Goal: Task Accomplishment & Management: Complete application form

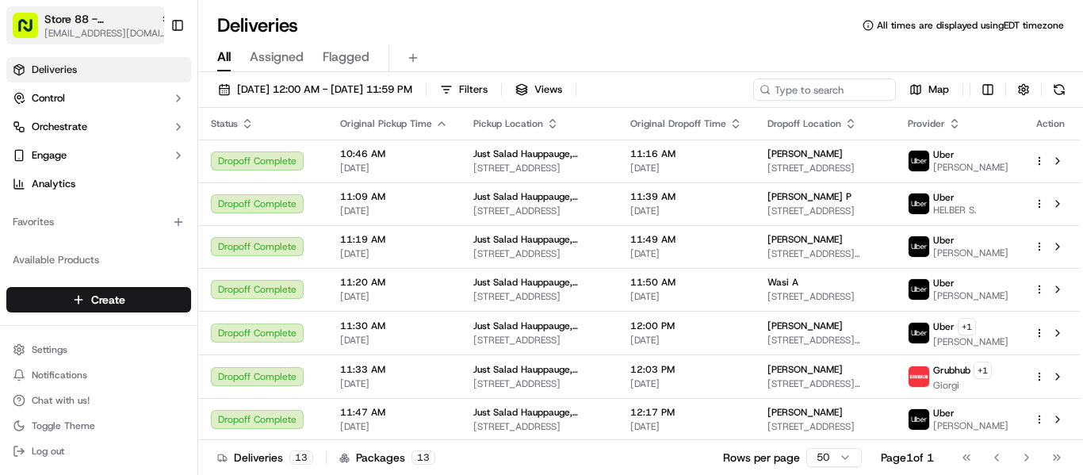
click at [75, 17] on span "Store 88 - Hauppauge, [GEOGRAPHIC_DATA] (Just Salad)" at bounding box center [98, 19] width 109 height 16
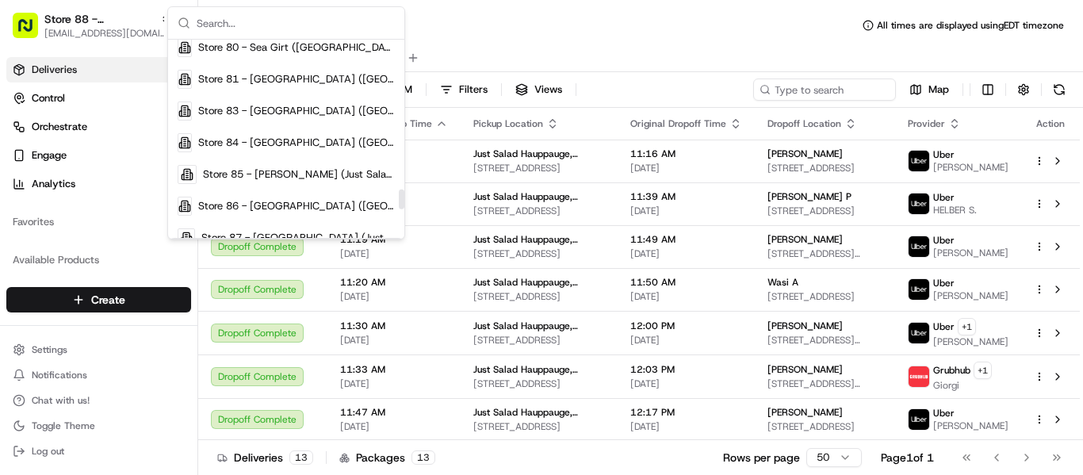
scroll to position [1506, 0]
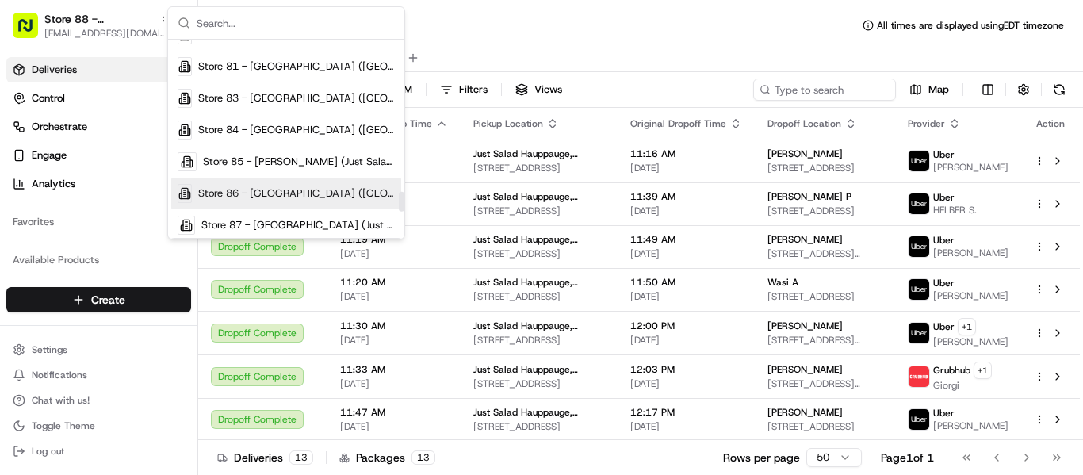
click at [285, 192] on span "Store 86 - [GEOGRAPHIC_DATA] ([GEOGRAPHIC_DATA]) (Just Salad)" at bounding box center [296, 193] width 197 height 14
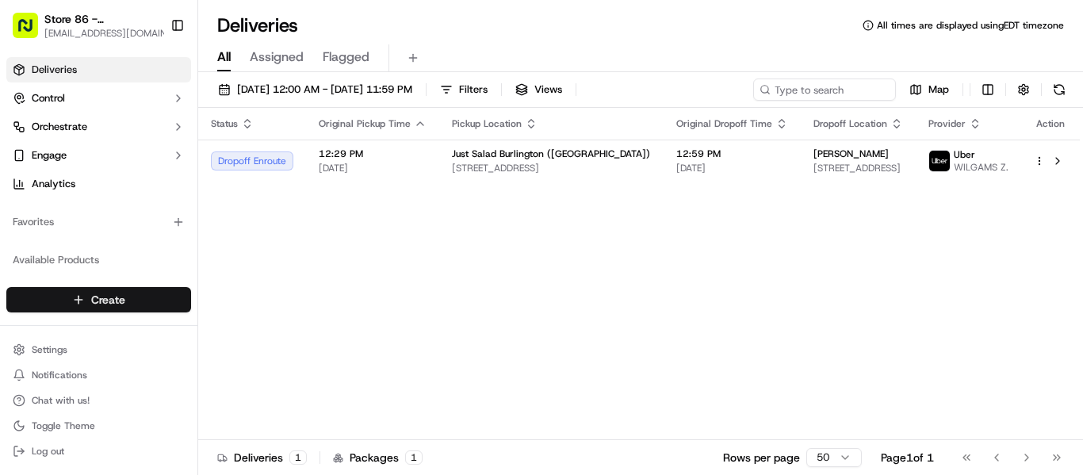
click at [128, 304] on html "Store 86 - [GEOGRAPHIC_DATA] ([GEOGRAPHIC_DATA]) (Just Salad) [EMAIL_ADDRESS][D…" at bounding box center [541, 237] width 1083 height 475
click at [263, 327] on link "Delivery" at bounding box center [286, 329] width 177 height 29
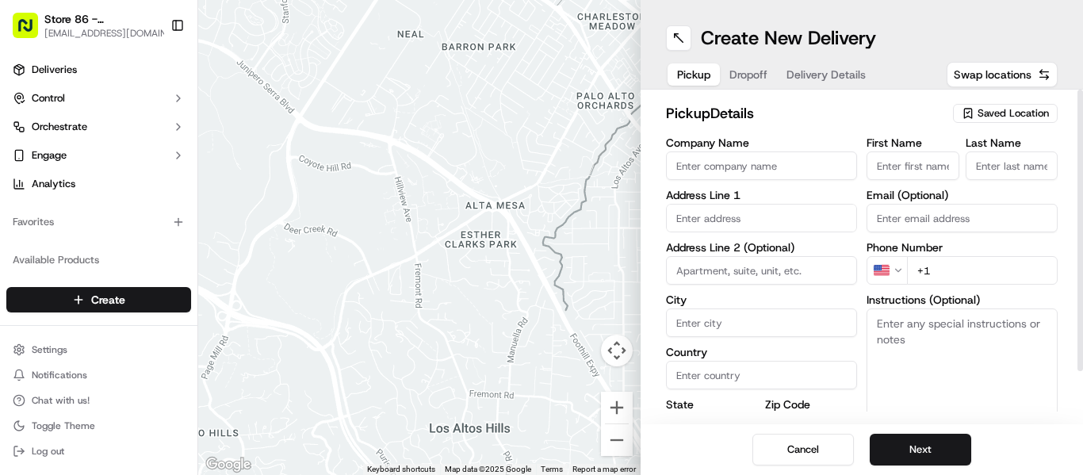
click at [1009, 108] on span "Saved Location" at bounding box center [1012, 113] width 71 height 14
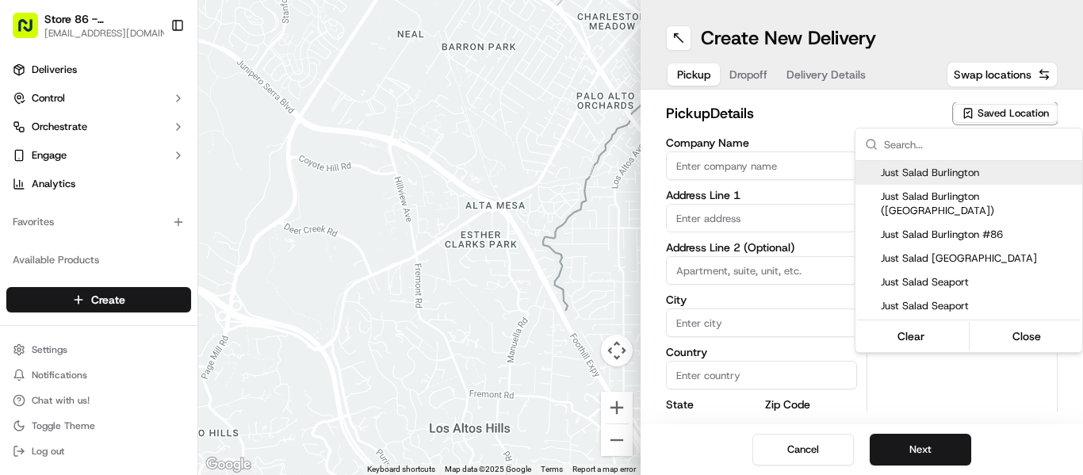
click at [932, 167] on span "Just Salad Burlington" at bounding box center [978, 173] width 195 height 14
type input "Just Salad Burlington"
type input "[STREET_ADDRESS]"
type input "[GEOGRAPHIC_DATA]"
type input "US"
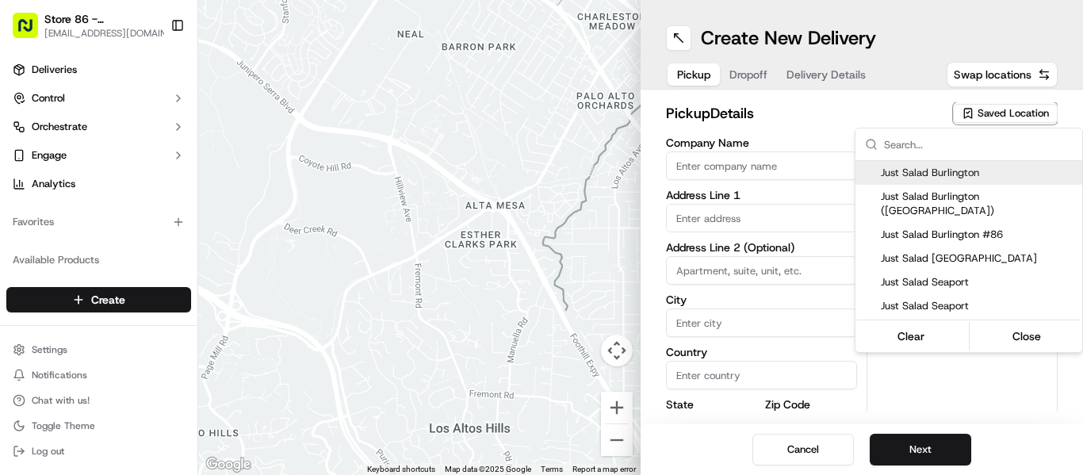
type input "MA"
type input "01803"
type input "[PERSON_NAME]"
type input "[PHONE_NUMBER]"
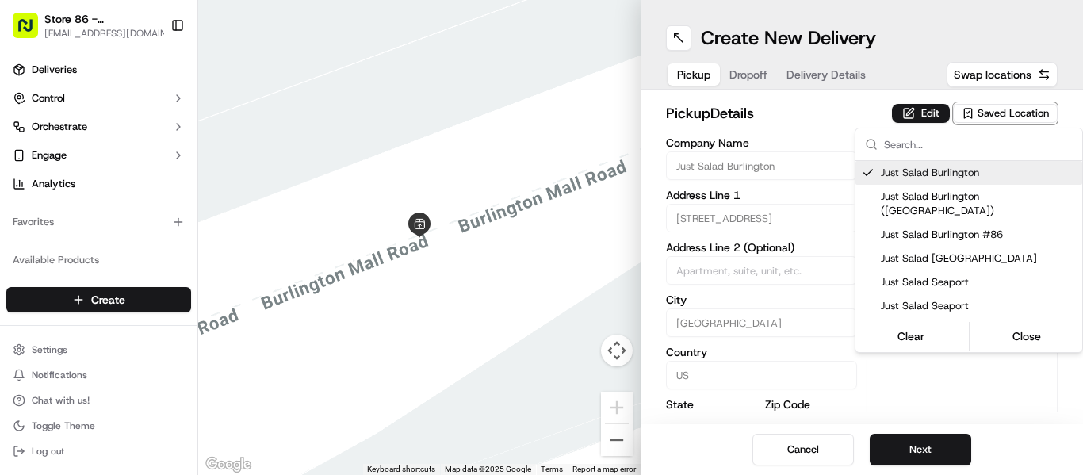
click at [924, 117] on html "Store 86 - [GEOGRAPHIC_DATA] ([GEOGRAPHIC_DATA]) (Just Salad) [EMAIL_ADDRESS][D…" at bounding box center [541, 237] width 1083 height 475
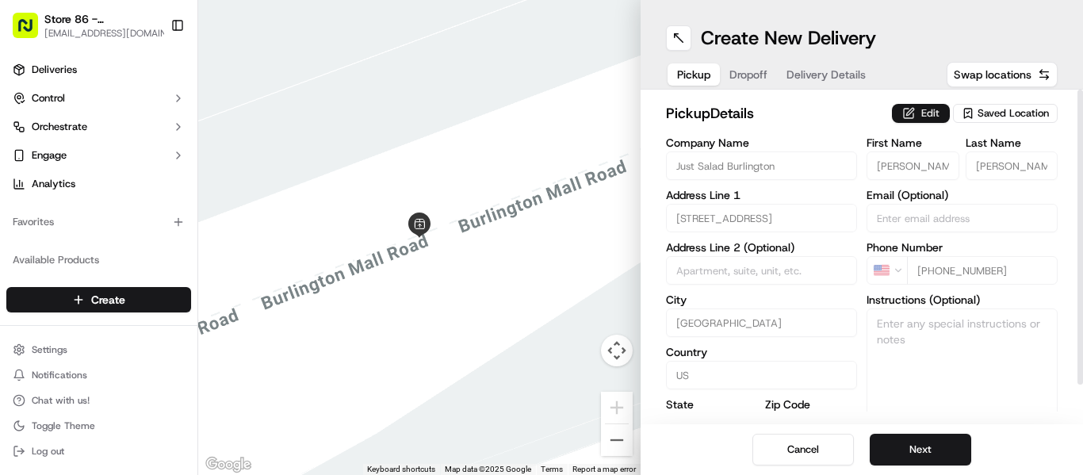
click at [911, 109] on button "Edit" at bounding box center [921, 113] width 58 height 19
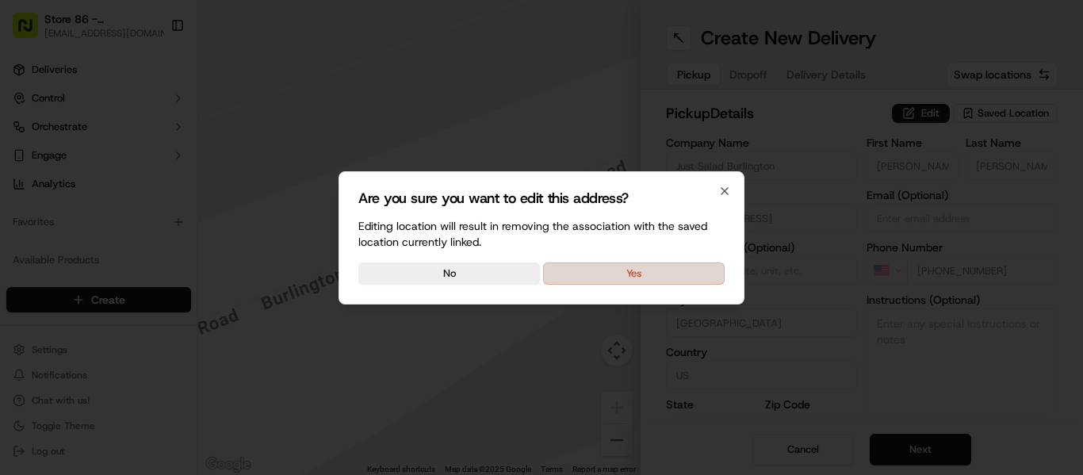
click at [641, 275] on button "Yes" at bounding box center [633, 273] width 181 height 22
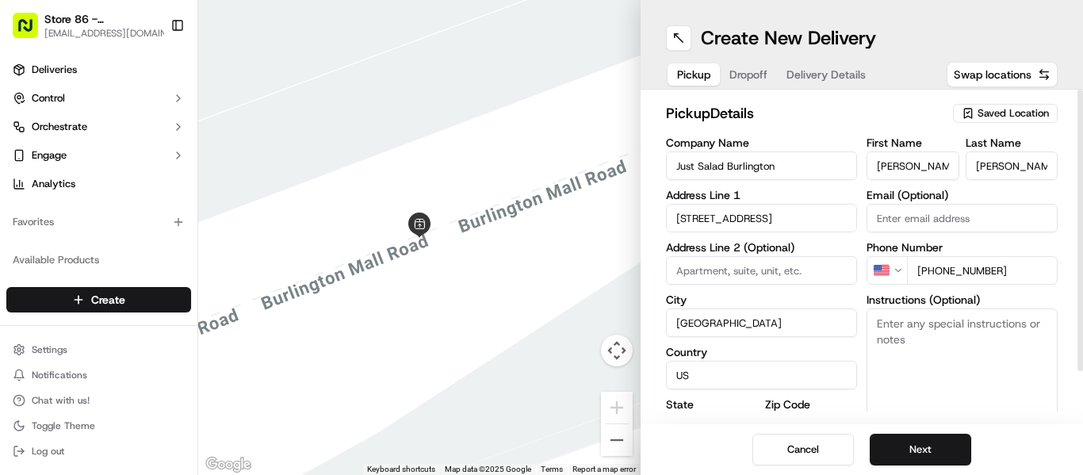
drag, startPoint x: 920, startPoint y: 167, endPoint x: 764, endPoint y: 170, distance: 156.2
click at [764, 170] on div "Company Name Just Salad Burlington Address Line [GEOGRAPHIC_DATA][STREET_ADDRES…" at bounding box center [862, 303] width 392 height 333
type input "[PERSON_NAME]"
type input "Repetto"
click at [926, 453] on button "Next" at bounding box center [919, 450] width 101 height 32
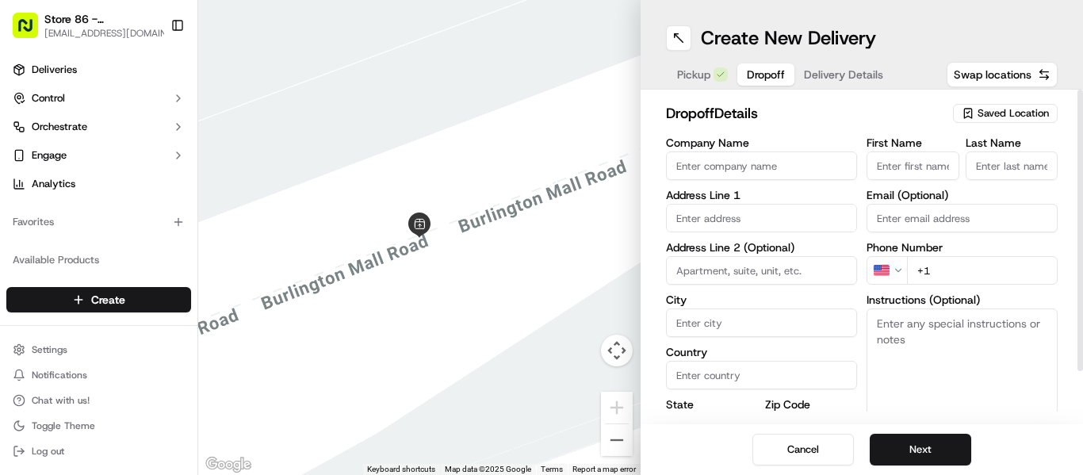
click at [911, 160] on input "First Name" at bounding box center [912, 165] width 93 height 29
type input "Chrlene"
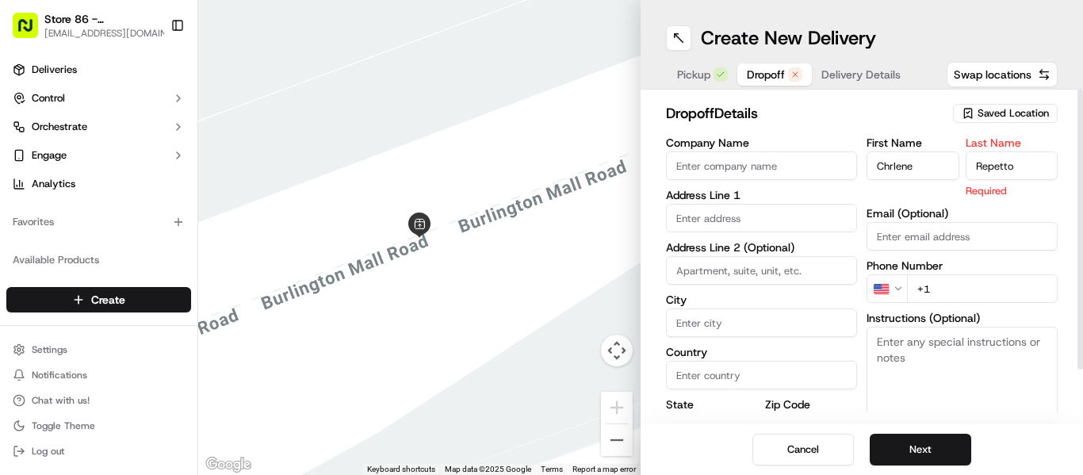
type input "Repetto"
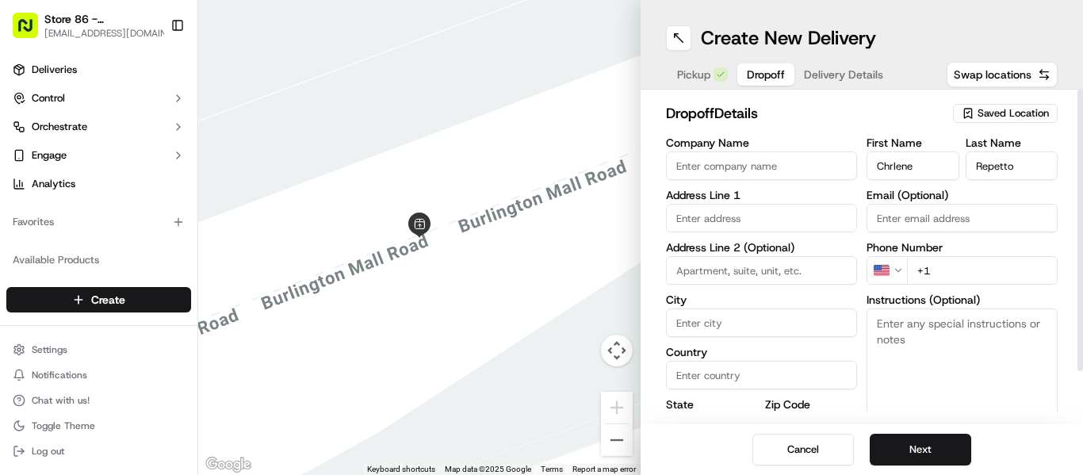
click at [976, 268] on input "+1" at bounding box center [982, 270] width 151 height 29
paste input "[PHONE_NUMBER]"
type input "[PHONE_NUMBER]"
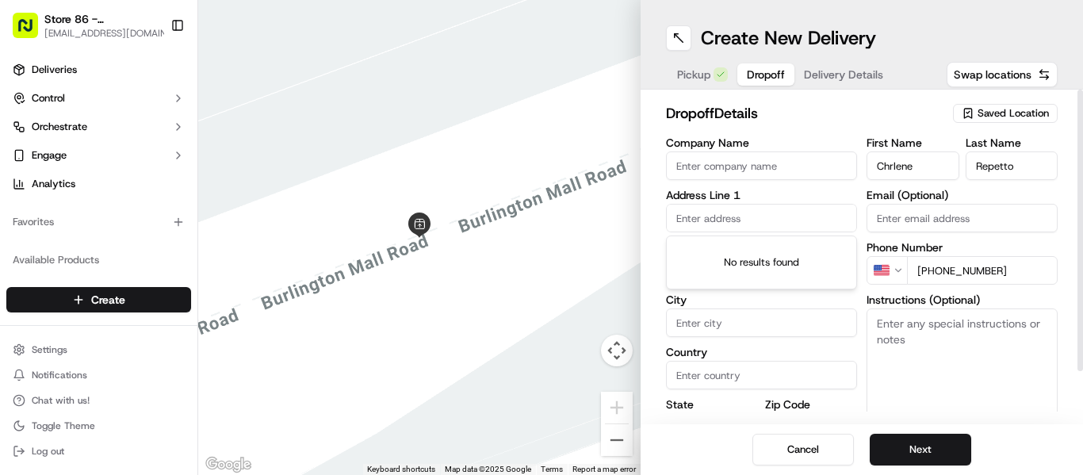
drag, startPoint x: 743, startPoint y: 217, endPoint x: 759, endPoint y: 221, distance: 16.3
click at [743, 217] on input "text" at bounding box center [761, 218] width 191 height 29
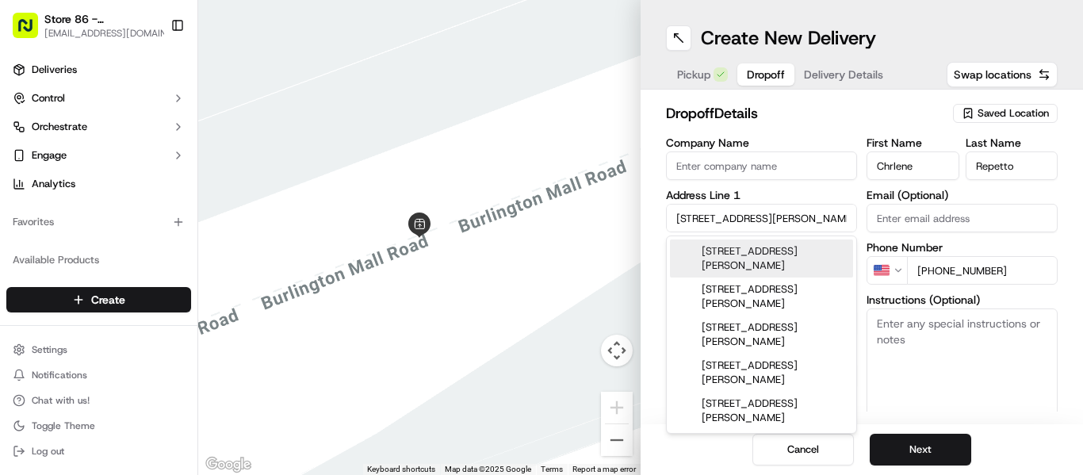
click at [806, 255] on div "[STREET_ADDRESS][PERSON_NAME]" at bounding box center [761, 258] width 183 height 38
type input "[STREET_ADDRESS][PERSON_NAME]"
type input "Wilmington"
type input "[GEOGRAPHIC_DATA]"
type input "MA"
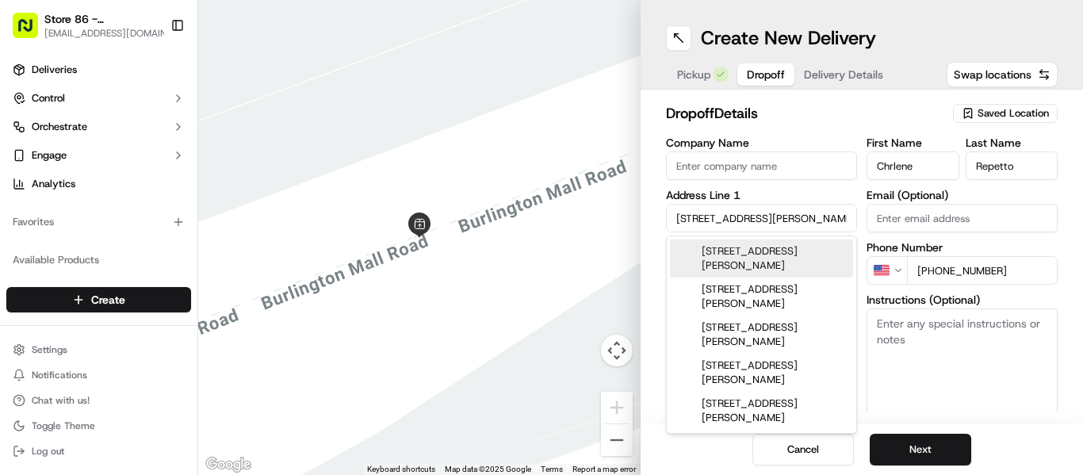
type input "01887"
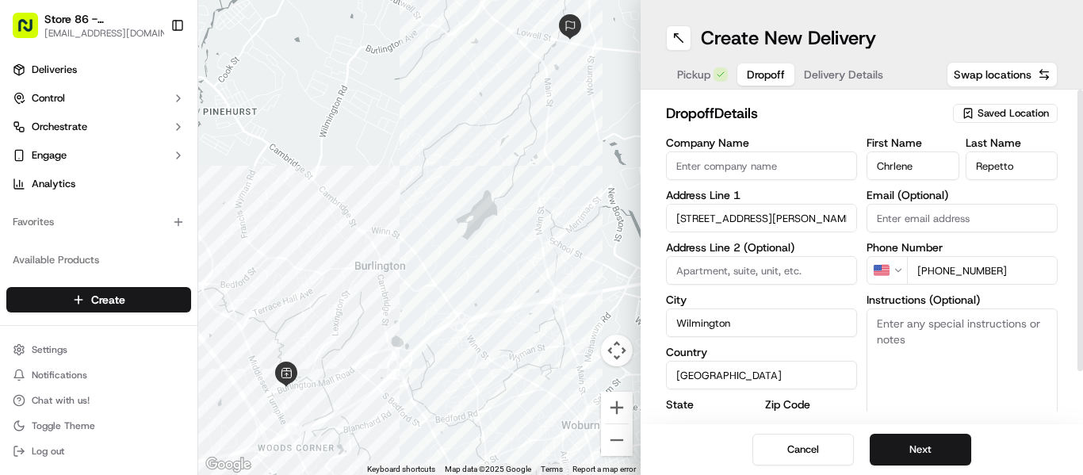
click at [976, 334] on textarea "Instructions (Optional)" at bounding box center [961, 367] width 191 height 119
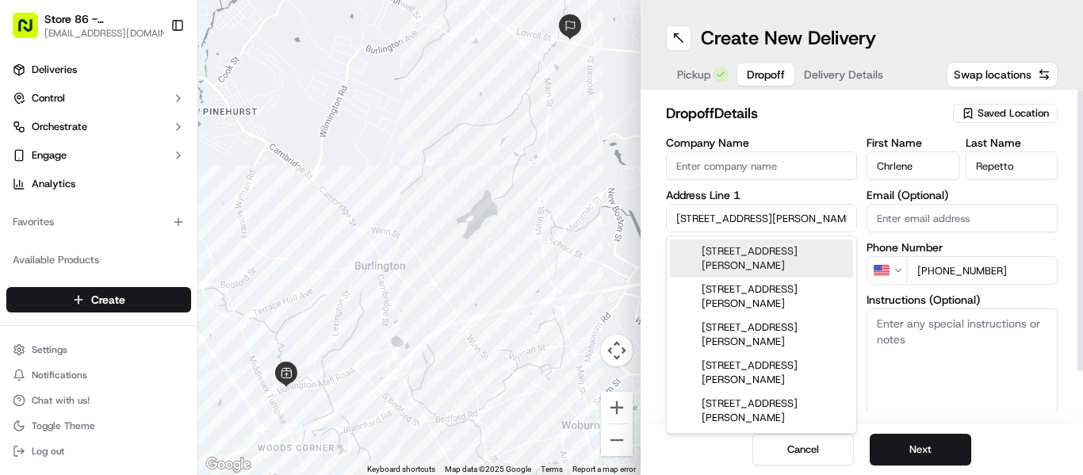
click at [602, 217] on div "← Move left → Move right ↑ Move up ↓ Move down + Zoom in - Zoom out Home Jump l…" at bounding box center [640, 237] width 884 height 475
click at [780, 258] on div "[STREET_ADDRESS][PERSON_NAME]" at bounding box center [761, 258] width 183 height 38
type input "[STREET_ADDRESS][PERSON_NAME]"
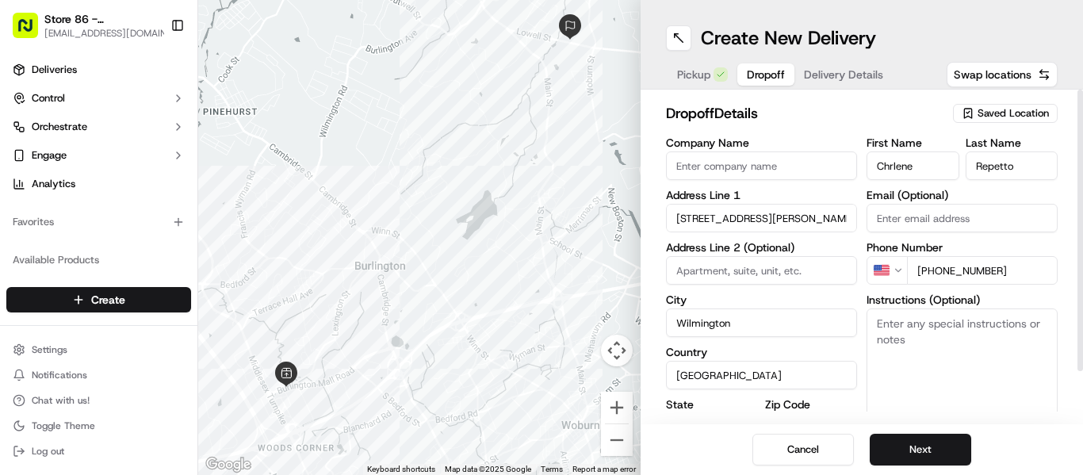
click at [920, 323] on textarea "Instructions (Optional)" at bounding box center [961, 367] width 191 height 119
type textarea "Leave at the lobby"
click at [784, 271] on input at bounding box center [761, 270] width 191 height 29
type input "Lobby"
click at [872, 323] on textarea "Leave at the lobby" at bounding box center [961, 367] width 191 height 119
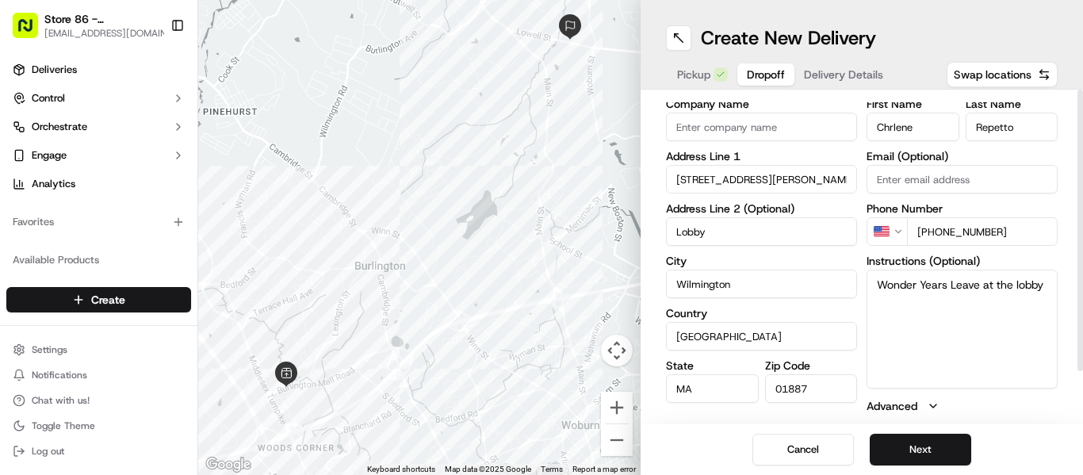
scroll to position [59, 0]
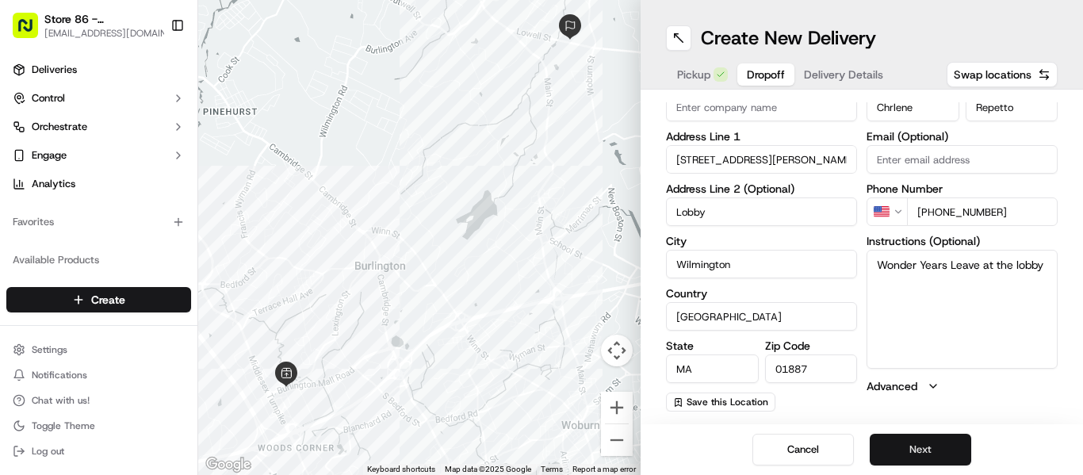
type textarea "Wonder Years Leave at the lobby"
click at [942, 458] on button "Next" at bounding box center [919, 450] width 101 height 32
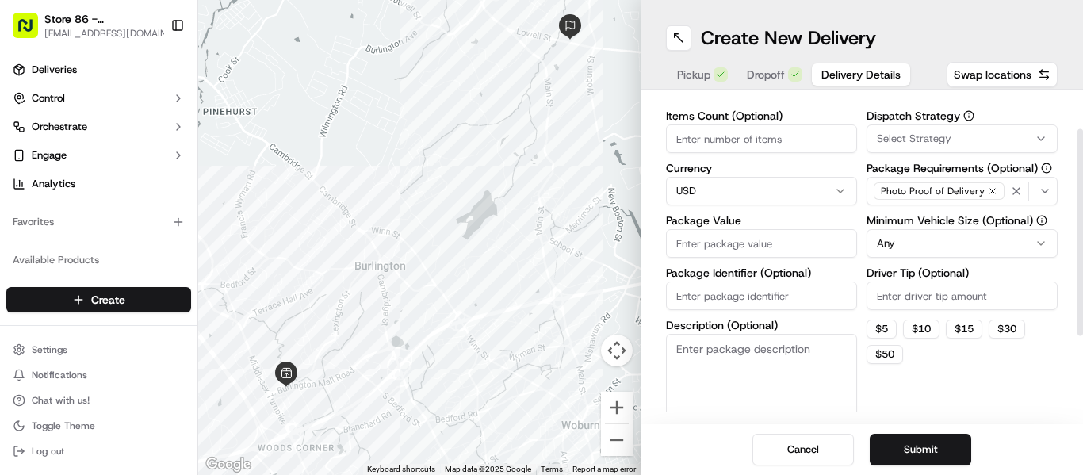
click at [737, 245] on input "Package Value" at bounding box center [761, 243] width 191 height 29
type input "14.87"
click at [779, 296] on input "Package Identifier (Optional)" at bounding box center [761, 295] width 191 height 29
paste input "13299660"
type input "13299660"
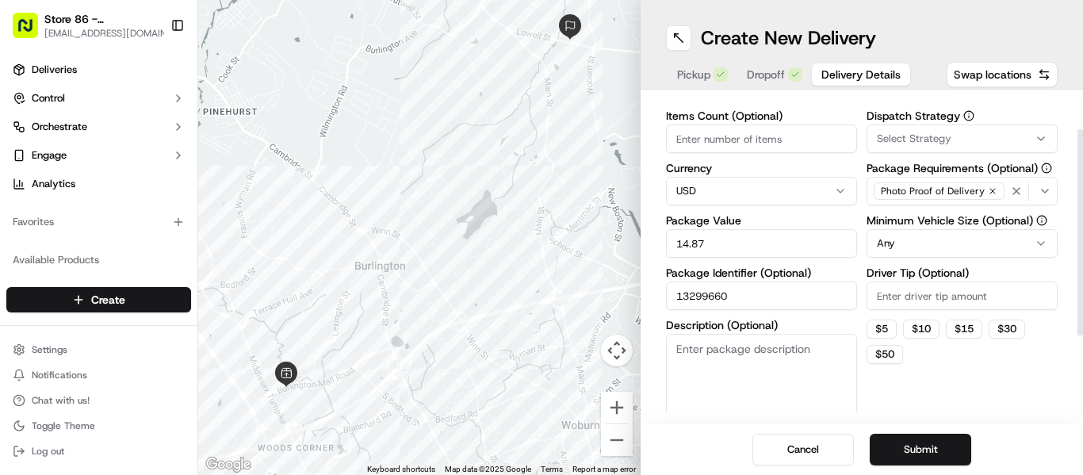
click at [944, 294] on input "Driver Tip (Optional)" at bounding box center [961, 295] width 191 height 29
type input "2.00"
click at [946, 444] on button "Submit" at bounding box center [919, 450] width 101 height 32
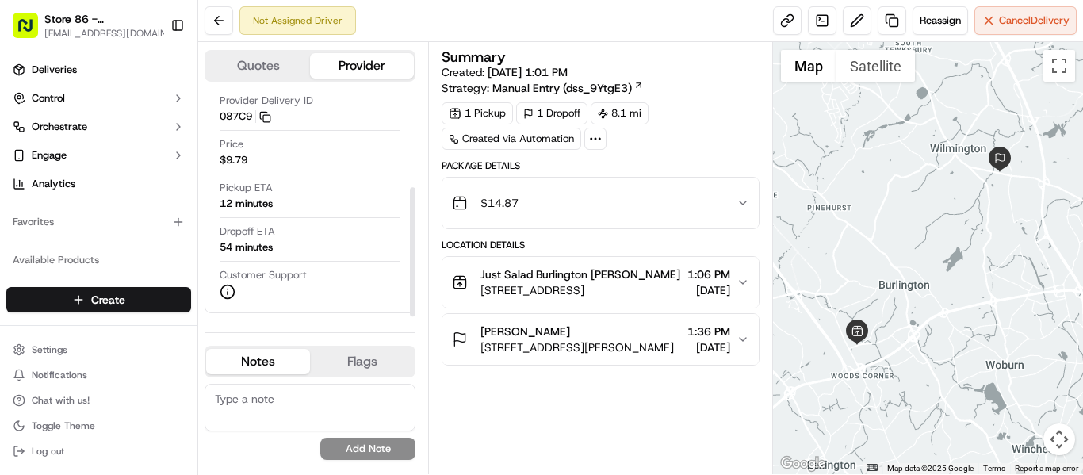
scroll to position [174, 0]
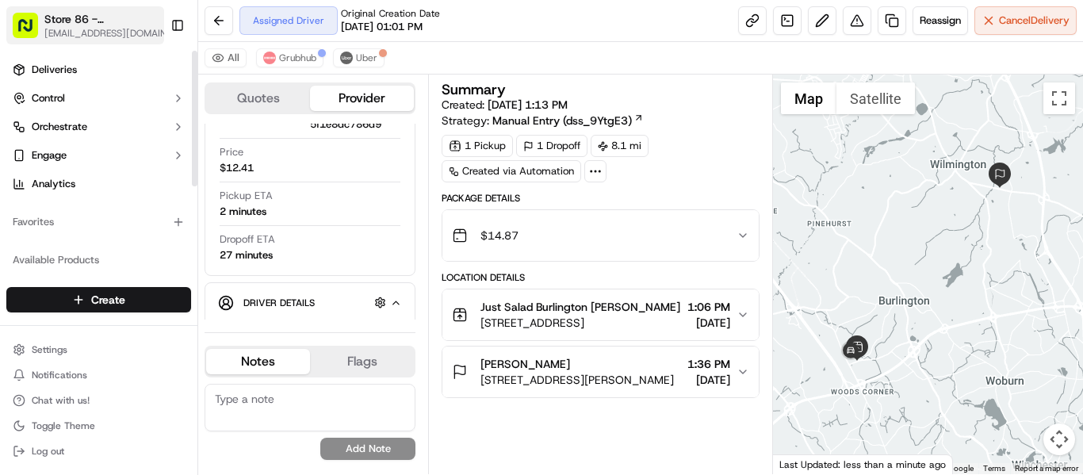
drag, startPoint x: 100, startPoint y: 17, endPoint x: 101, endPoint y: 37, distance: 20.7
click at [100, 17] on span "Store 86 - [GEOGRAPHIC_DATA] ([GEOGRAPHIC_DATA]) (Just Salad)" at bounding box center [102, 19] width 117 height 16
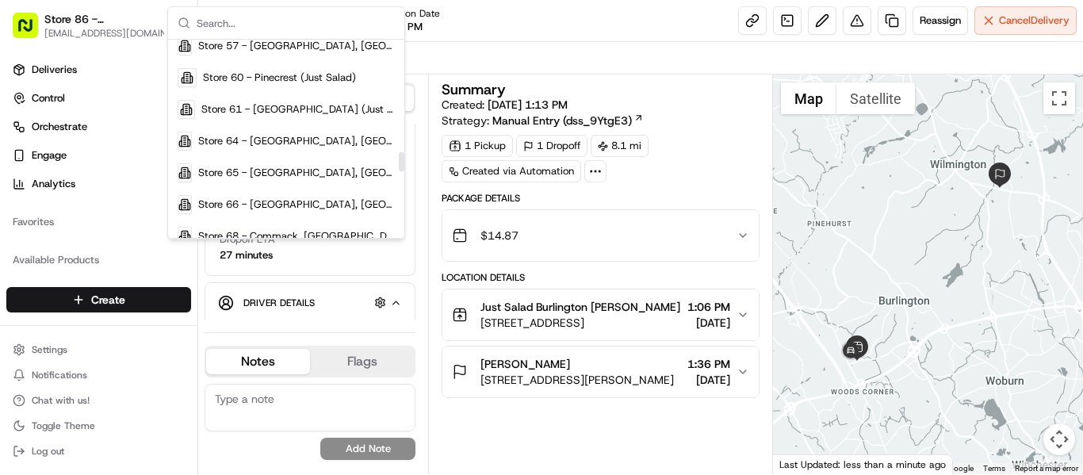
scroll to position [1189, 0]
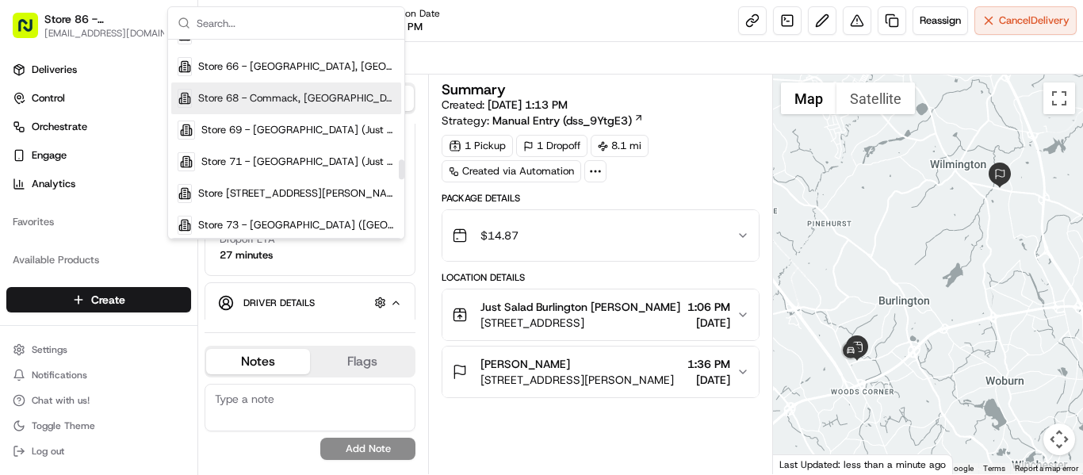
click at [309, 98] on span "Store 68 - Commack, [GEOGRAPHIC_DATA] (Just Salad)" at bounding box center [296, 98] width 197 height 14
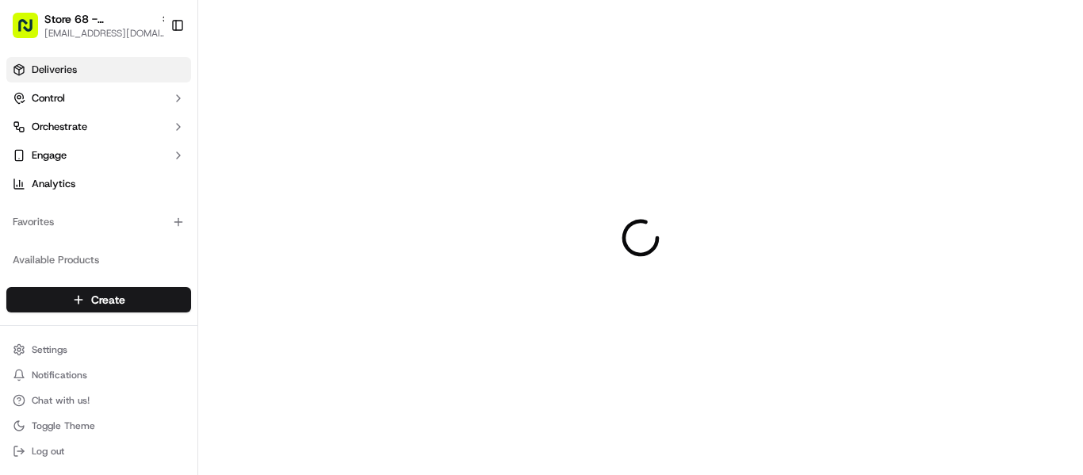
click at [53, 67] on span "Deliveries" at bounding box center [54, 70] width 45 height 14
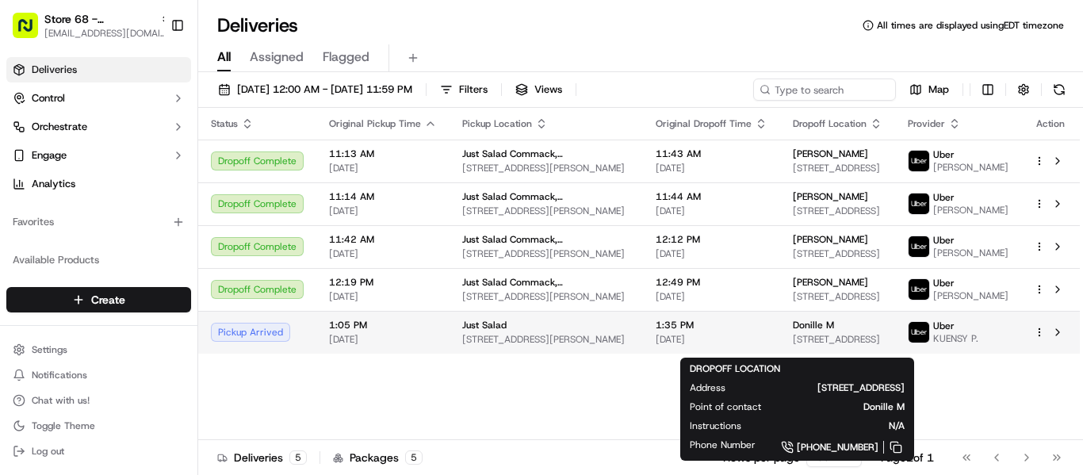
click at [793, 331] on span "Donille M" at bounding box center [813, 325] width 41 height 13
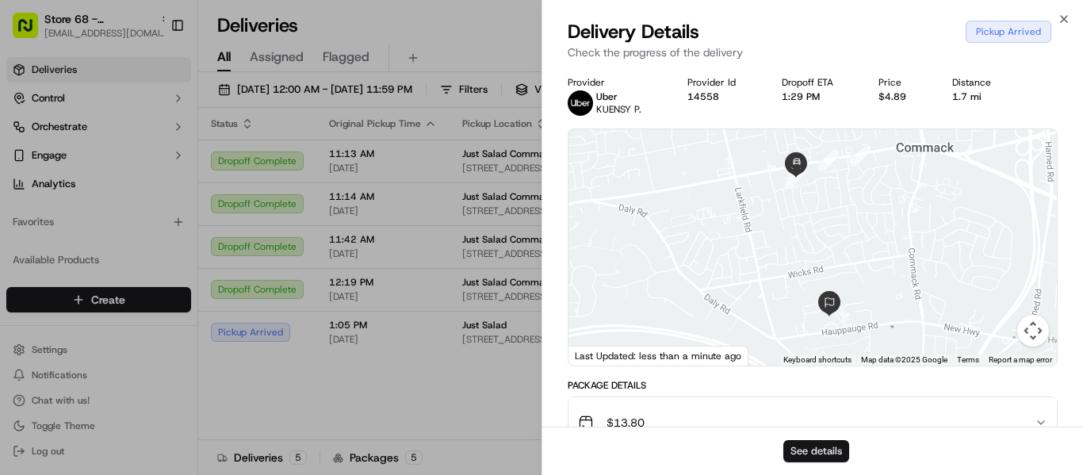
click at [795, 451] on button "See details" at bounding box center [816, 451] width 66 height 22
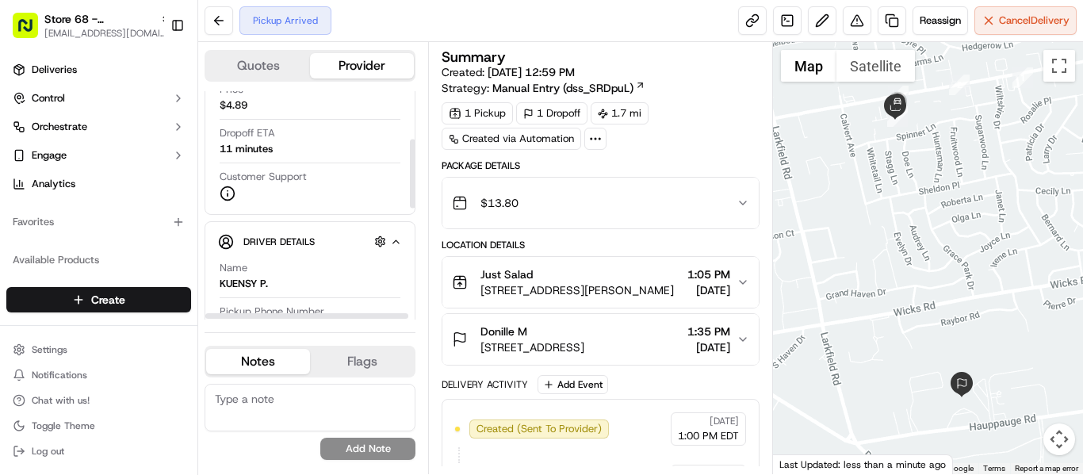
scroll to position [159, 0]
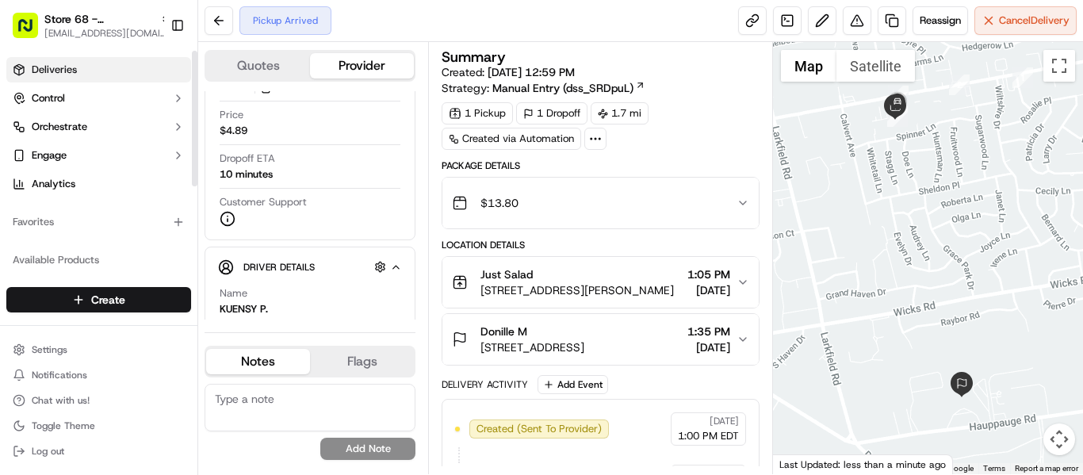
click at [40, 68] on span "Deliveries" at bounding box center [54, 70] width 45 height 14
